Goal: Communication & Community: Answer question/provide support

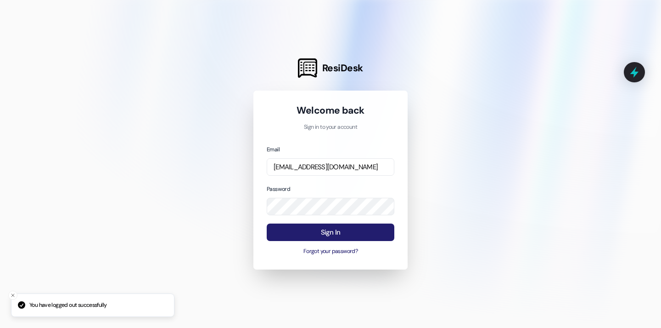
click at [384, 235] on button "Sign In" at bounding box center [331, 232] width 128 height 18
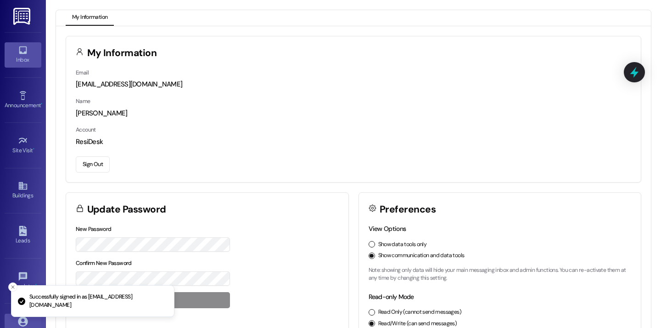
click at [21, 59] on div "Inbox" at bounding box center [23, 59] width 46 height 9
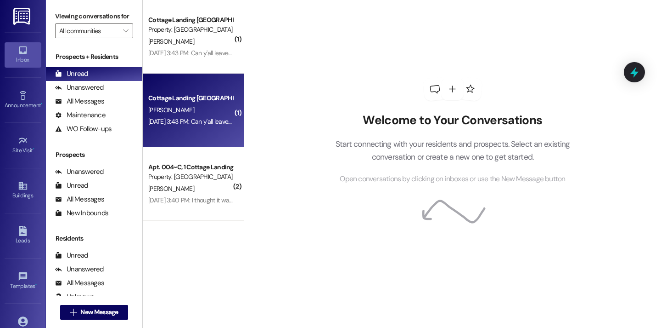
click at [205, 120] on div "Aug 16, 2025 at 3:43 PM: Can y'all leave my package outside the door when y'all…" at bounding box center [251, 121] width 206 height 8
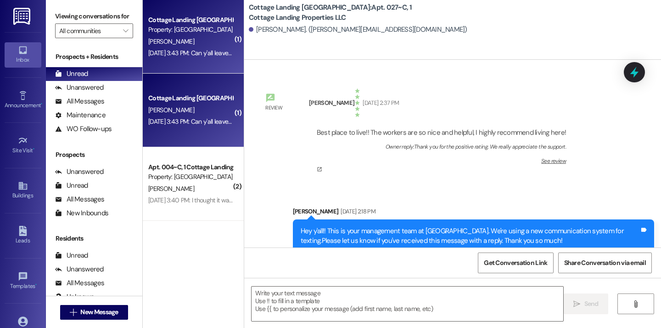
scroll to position [43458, 0]
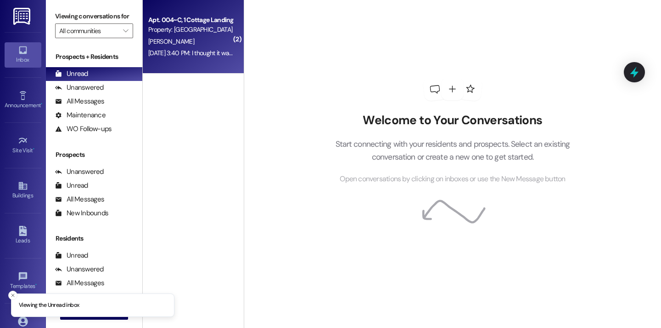
click at [218, 53] on div "Aug 16, 2025 at 3:40 PM: I thought it was open until 4 Aug 16, 2025 at 3:40 PM:…" at bounding box center [206, 53] width 117 height 8
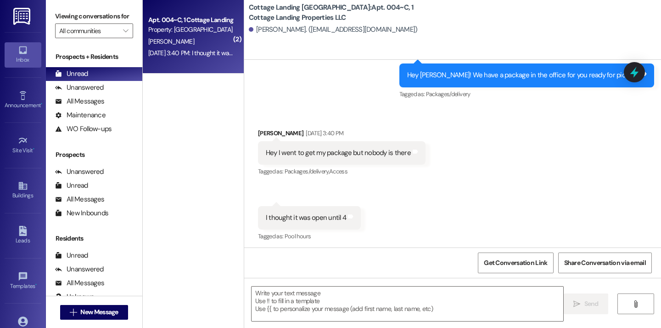
scroll to position [1081, 0]
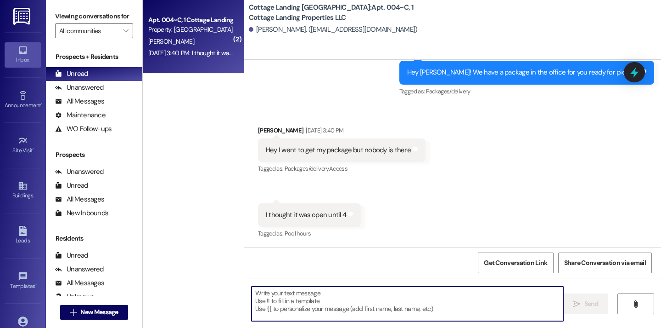
click at [304, 293] on textarea at bounding box center [408, 303] width 312 height 34
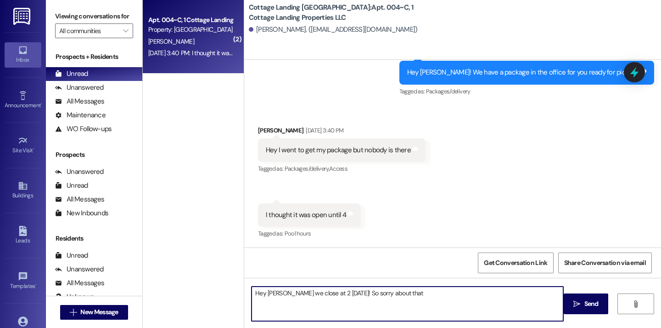
type textarea "Hey Grace we close at 2 on Saturday's! So sorry about that."
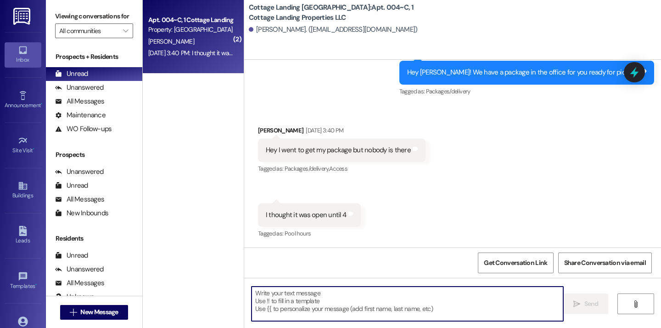
scroll to position [1230, 0]
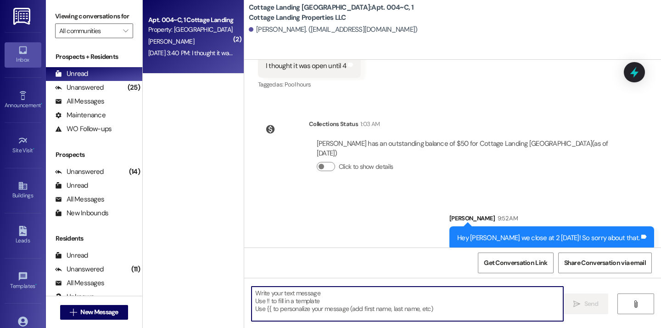
click at [439, 76] on div "Received via SMS Grace Blackmon Aug 16, 2025 at 3:40 PM Hey I went to get my pa…" at bounding box center [452, 27] width 417 height 142
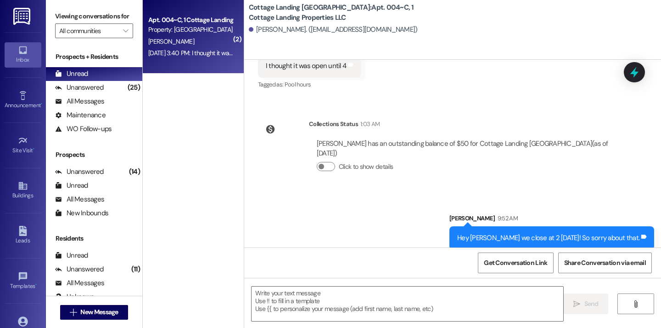
click at [463, 8] on div "Cottage Landing Lafayette: Apt. 004~C, 1 Cottage Landing Properties LLC Grace B…" at bounding box center [455, 20] width 412 height 37
